Goal: Information Seeking & Learning: Understand process/instructions

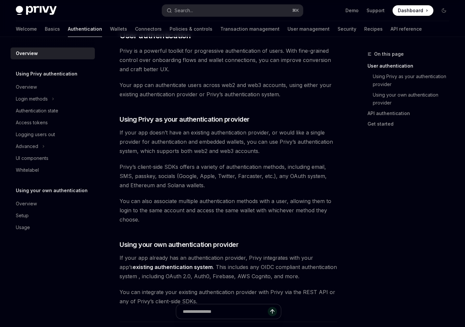
scroll to position [162, 0]
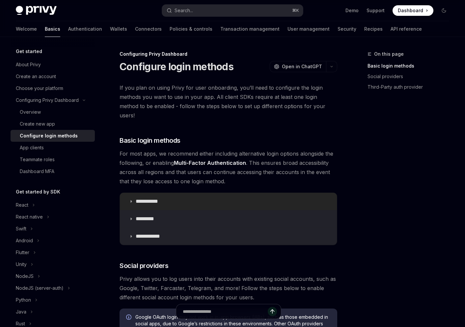
scroll to position [553, 0]
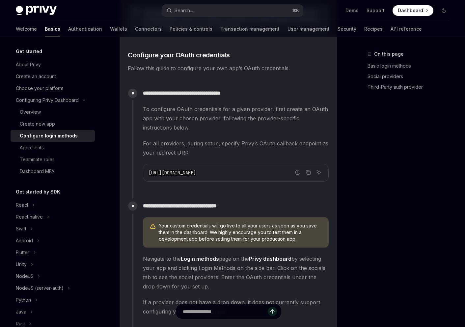
click at [150, 121] on span "To configure OAuth credentials for a given provider, first create an OAuth app …" at bounding box center [236, 118] width 186 height 28
click at [193, 140] on span "For all providers, during setup, specify Privy’s OAuth callback endpoint as you…" at bounding box center [236, 148] width 186 height 18
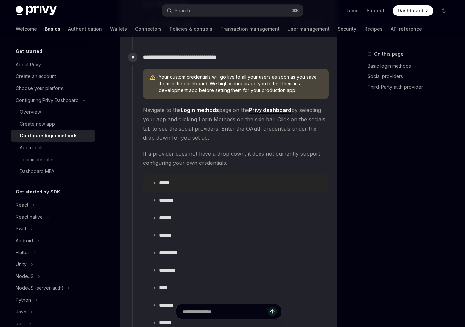
scroll to position [705, 0]
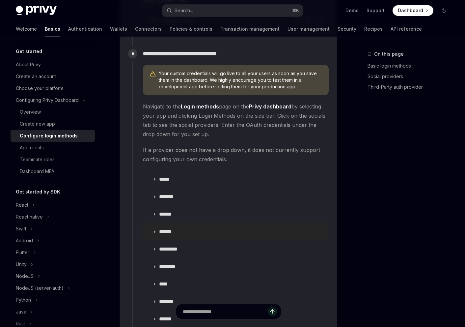
click at [168, 228] on p "******" at bounding box center [168, 231] width 18 height 7
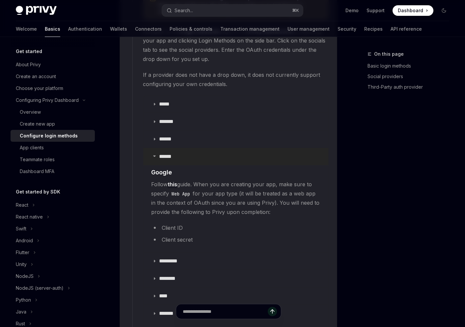
scroll to position [787, 0]
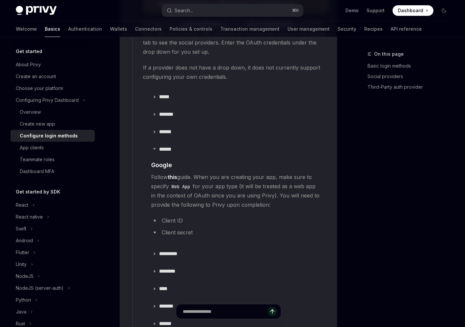
click at [174, 173] on link "this" at bounding box center [173, 176] width 10 height 7
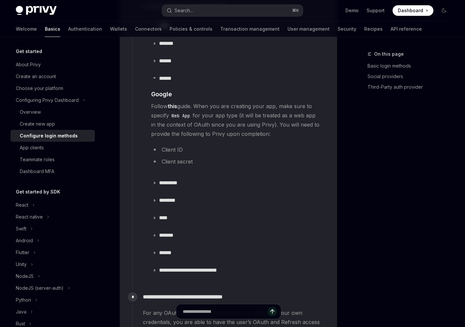
scroll to position [861, 0]
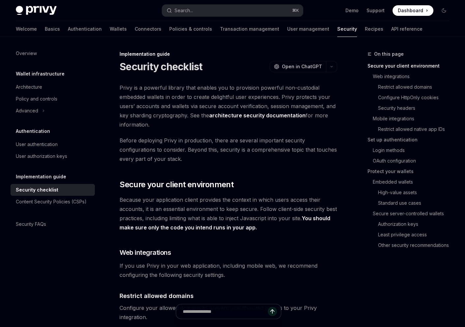
scroll to position [671, 0]
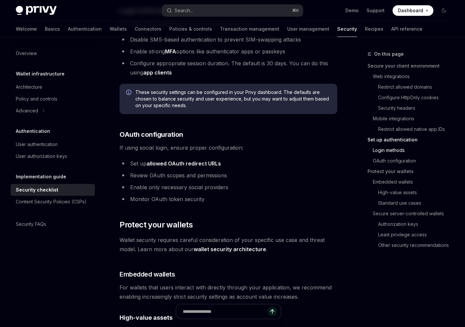
type textarea "*"
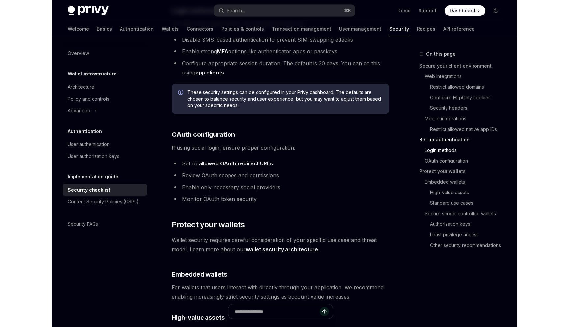
scroll to position [634, 0]
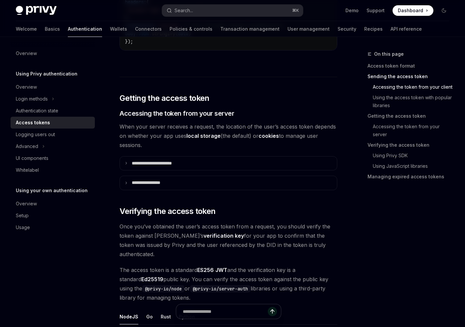
scroll to position [936, 0]
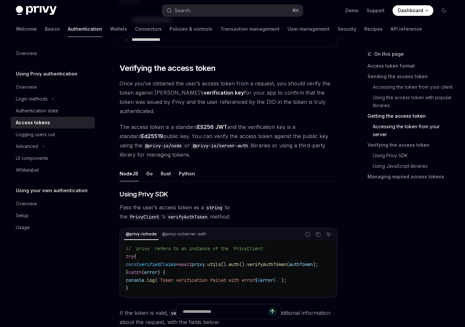
click at [178, 143] on span "The access token is a standard ES256 JWT and the verification key is a standard…" at bounding box center [228, 140] width 218 height 37
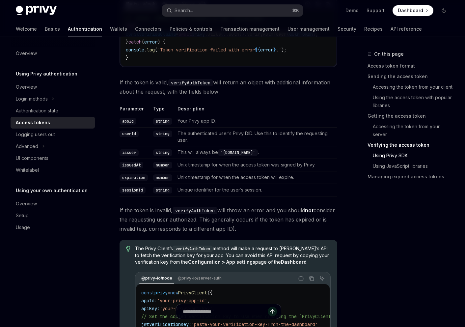
scroll to position [1168, 0]
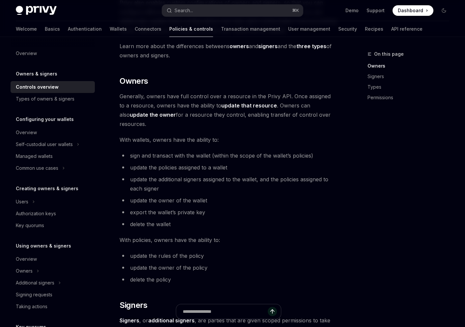
scroll to position [149, 0]
